Goal: Check status: Check status

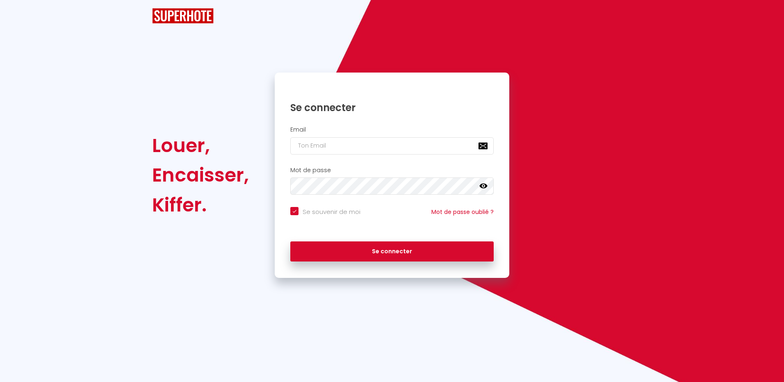
checkbox input "true"
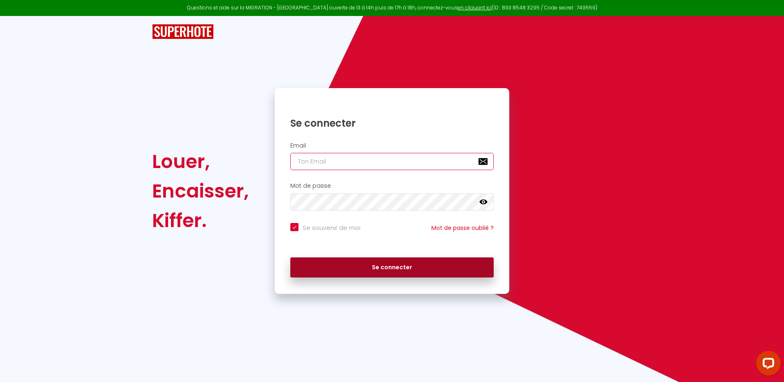
type input "[EMAIL_ADDRESS][DOMAIN_NAME]"
click at [389, 267] on button "Se connecter" at bounding box center [391, 268] width 203 height 21
checkbox input "true"
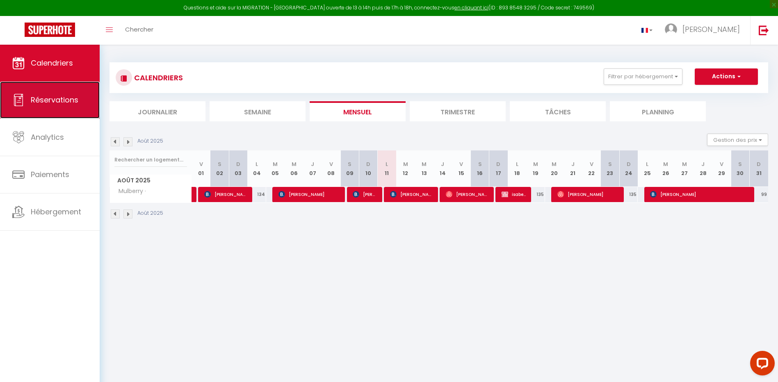
click at [61, 98] on span "Réservations" at bounding box center [55, 100] width 48 height 10
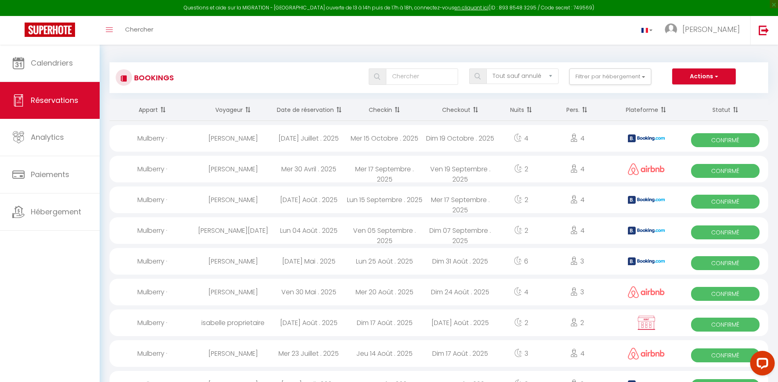
click at [307, 109] on th "Date de réservation" at bounding box center [309, 110] width 76 height 22
click at [767, 30] on img at bounding box center [764, 30] width 10 height 10
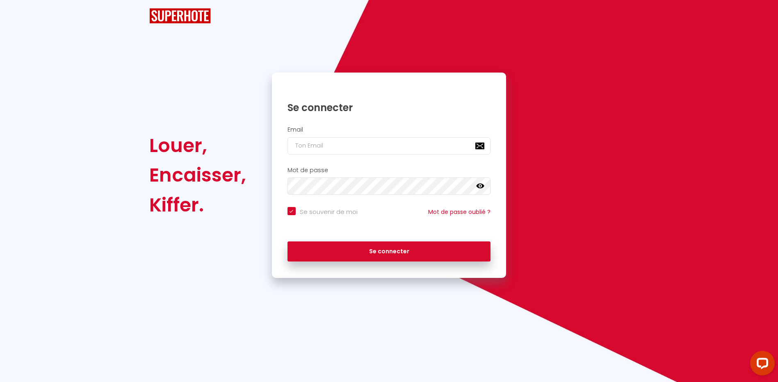
checkbox input "true"
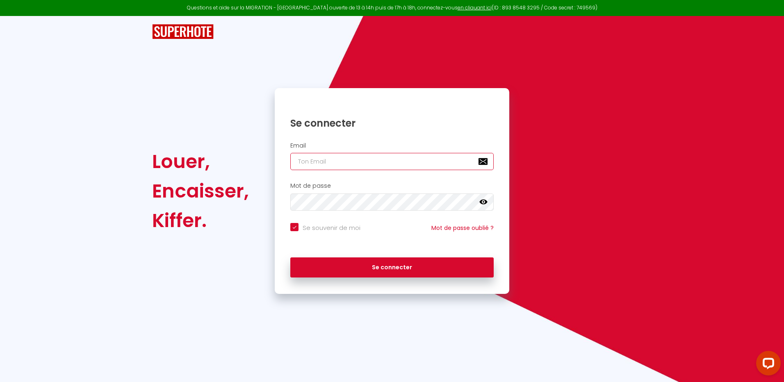
type input "[EMAIL_ADDRESS][DOMAIN_NAME]"
checkbox input "true"
